Goal: Find contact information: Find specific fact

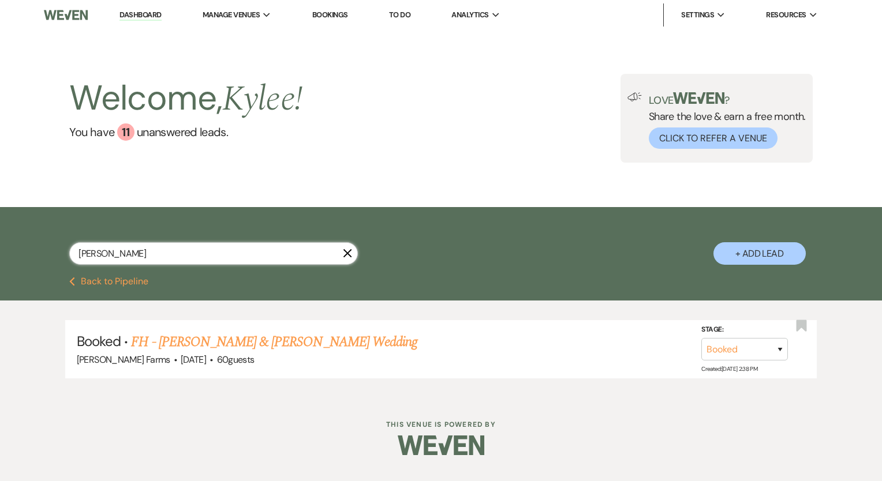
click at [150, 253] on input "[PERSON_NAME]" at bounding box center [213, 253] width 289 height 23
click at [133, 253] on input "[PERSON_NAME]" at bounding box center [213, 253] width 289 height 23
paste input "Fife"
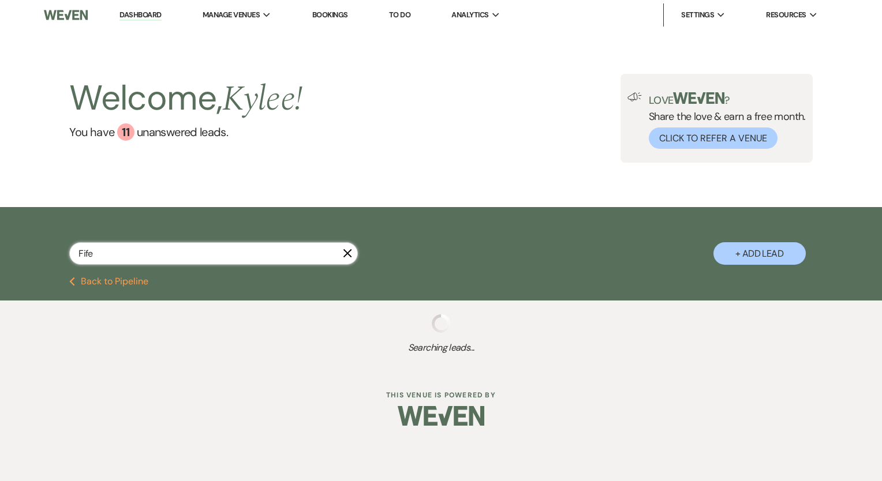
type input "Fife"
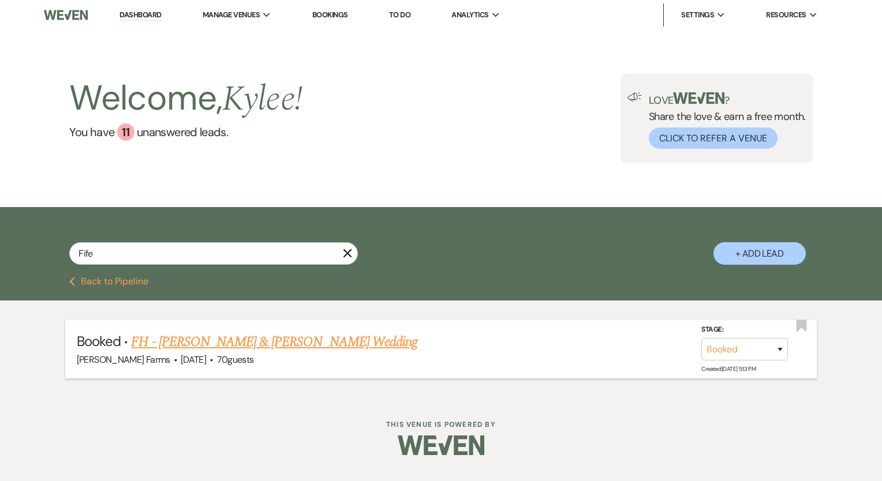
click at [274, 345] on link "FH - [PERSON_NAME] & [PERSON_NAME] Wedding" at bounding box center [274, 342] width 286 height 21
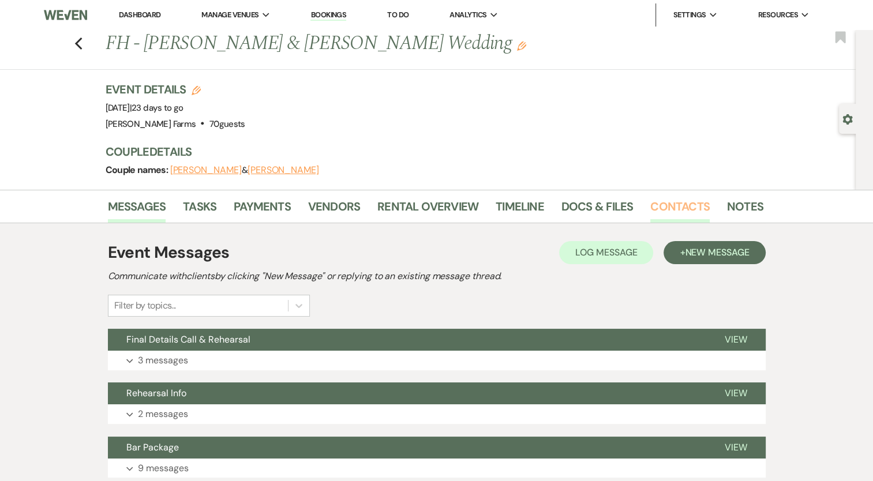
click at [666, 213] on link "Contacts" at bounding box center [680, 209] width 59 height 25
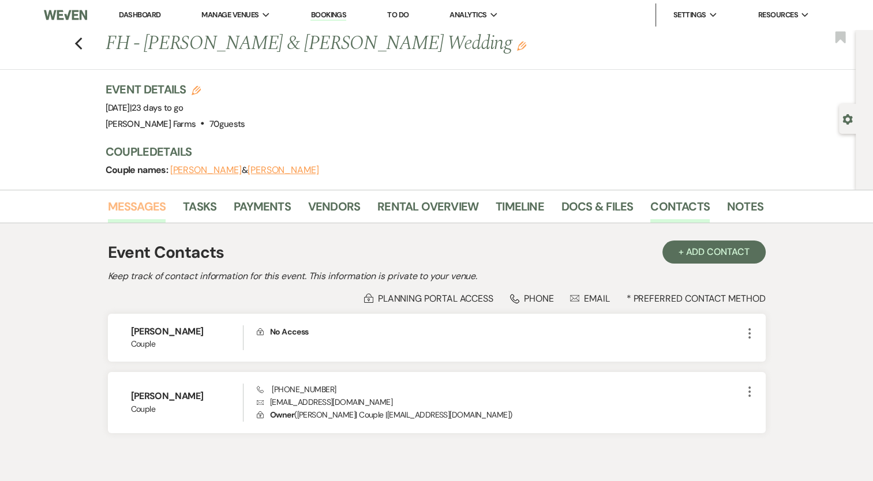
click at [125, 204] on link "Messages" at bounding box center [137, 209] width 58 height 25
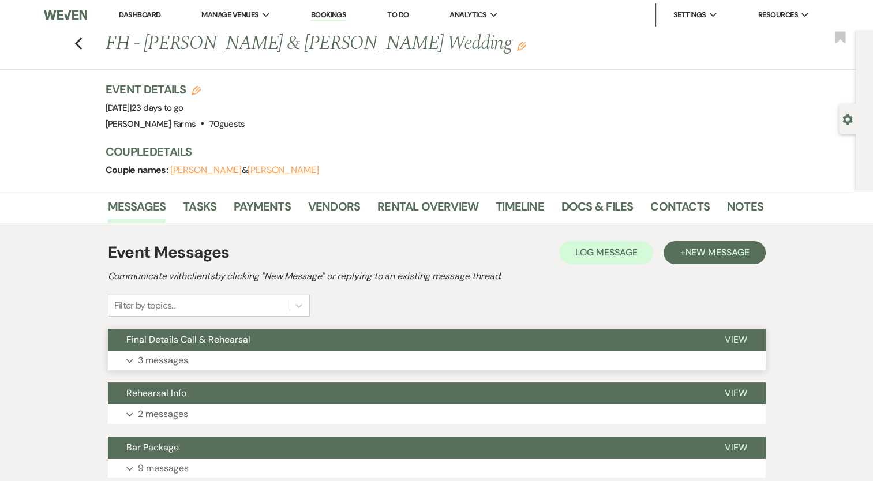
click at [171, 352] on button "Expand 3 messages" at bounding box center [437, 361] width 658 height 20
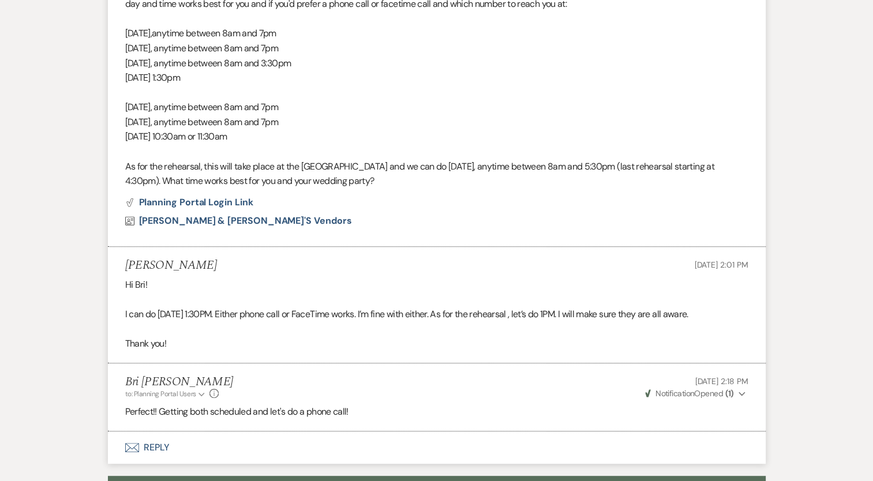
scroll to position [711, 0]
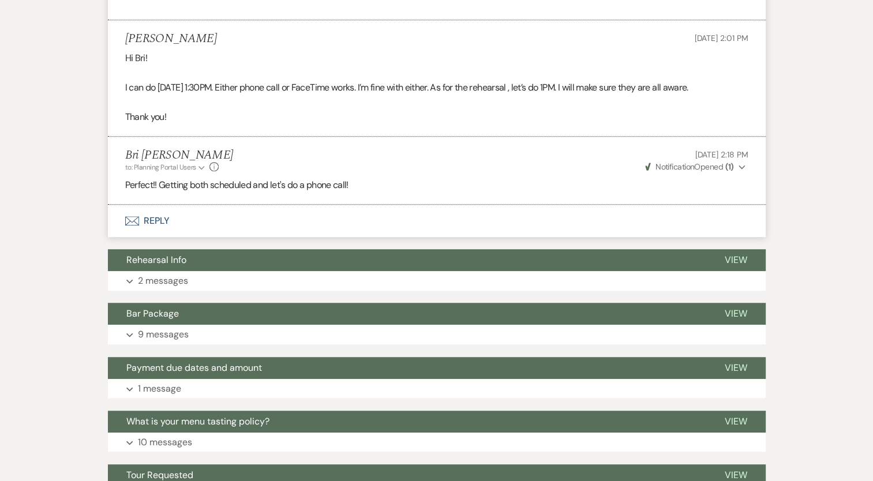
click at [35, 170] on div "Messages Tasks Payments Vendors Rental Overview Timeline Docs & Files Contacts …" at bounding box center [436, 1] width 873 height 1045
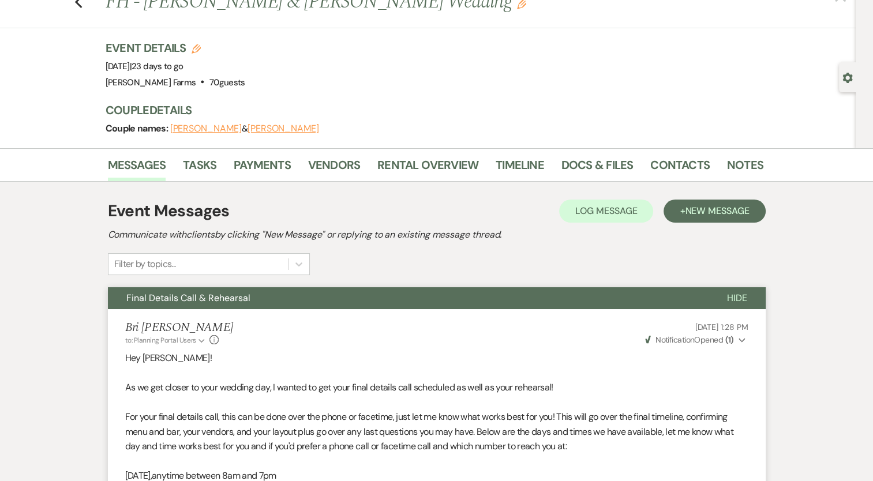
scroll to position [0, 0]
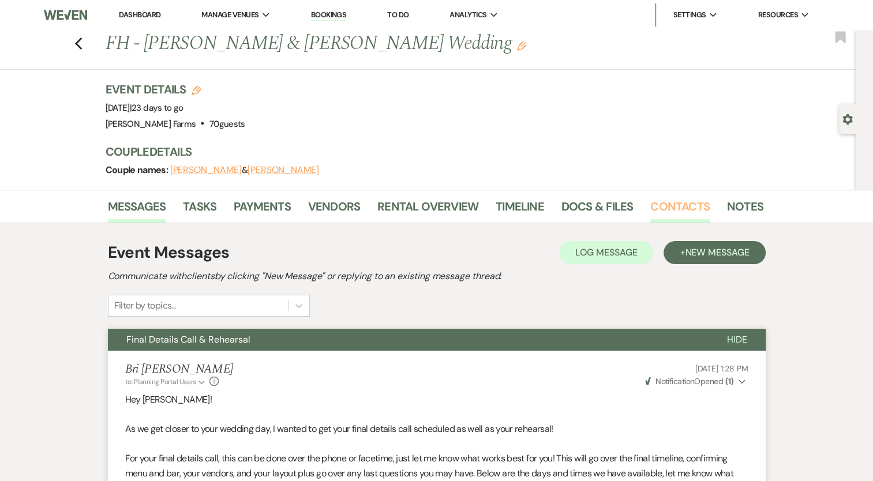
click at [667, 207] on link "Contacts" at bounding box center [680, 209] width 59 height 25
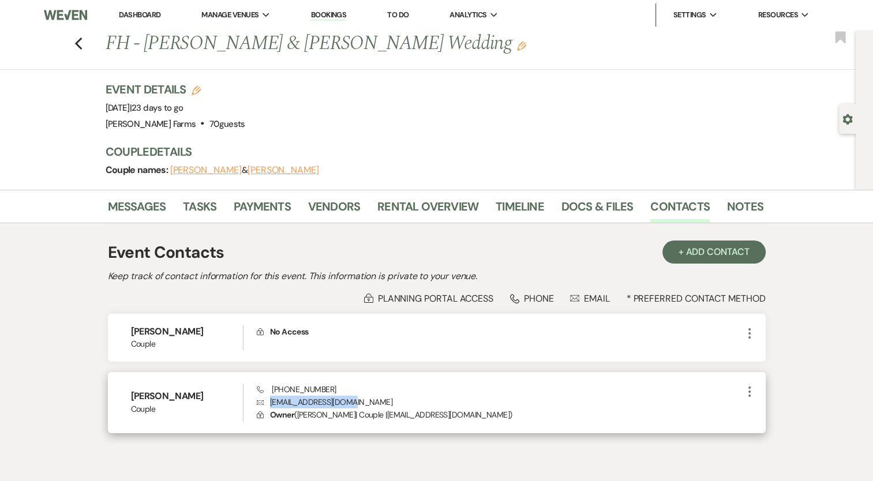
drag, startPoint x: 350, startPoint y: 402, endPoint x: 268, endPoint y: 406, distance: 82.0
click at [268, 406] on p "Envelope [EMAIL_ADDRESS][DOMAIN_NAME]" at bounding box center [499, 402] width 485 height 13
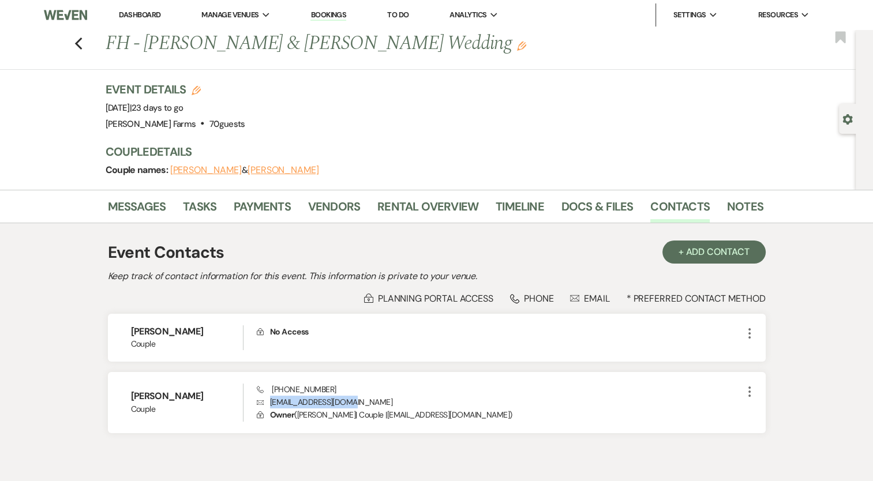
copy p "[EMAIL_ADDRESS][DOMAIN_NAME]"
